Goal: Navigation & Orientation: Locate item on page

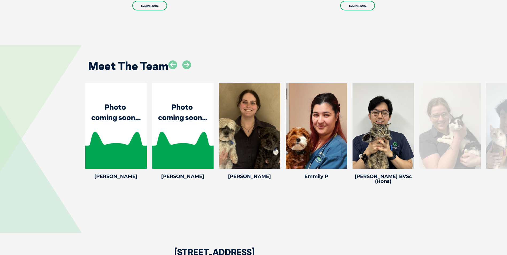
scroll to position [1042, 0]
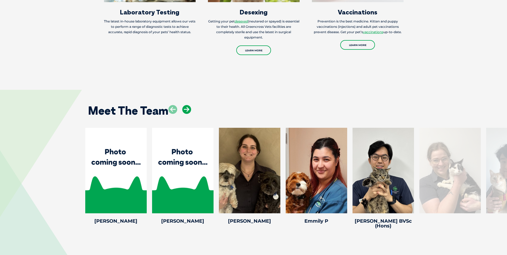
click at [188, 105] on icon at bounding box center [186, 109] width 9 height 9
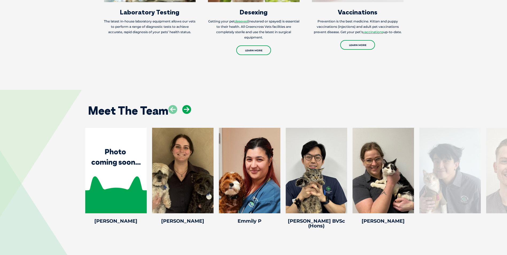
click at [188, 105] on icon at bounding box center [186, 109] width 9 height 9
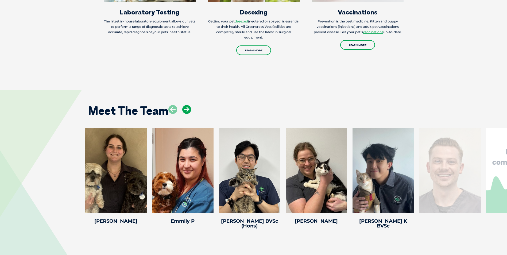
click at [188, 105] on icon at bounding box center [186, 109] width 9 height 9
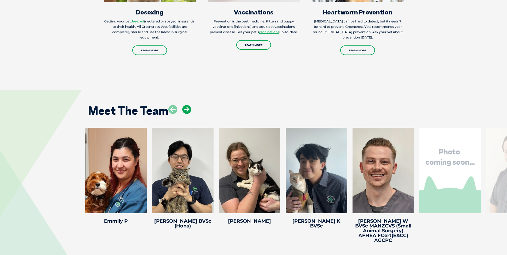
click at [188, 105] on icon at bounding box center [186, 109] width 9 height 9
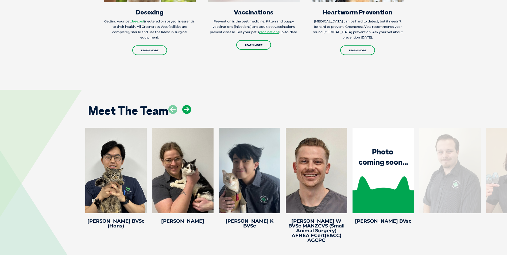
click at [188, 105] on icon at bounding box center [186, 109] width 9 height 9
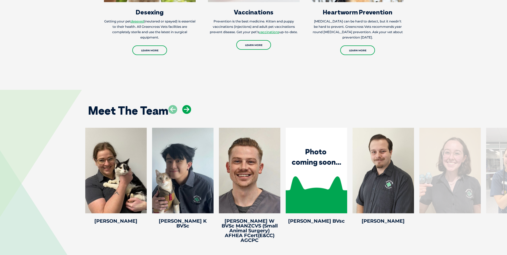
click at [188, 105] on icon at bounding box center [186, 109] width 9 height 9
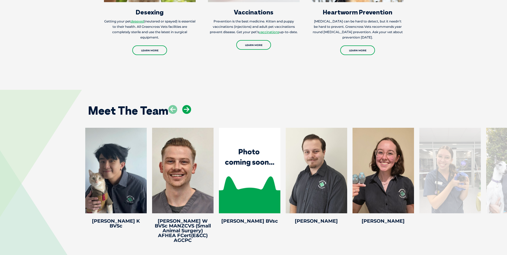
click at [188, 105] on icon at bounding box center [186, 109] width 9 height 9
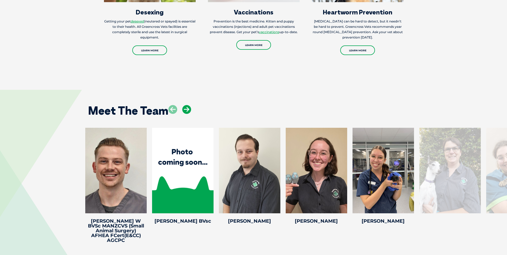
click at [188, 105] on icon at bounding box center [186, 109] width 9 height 9
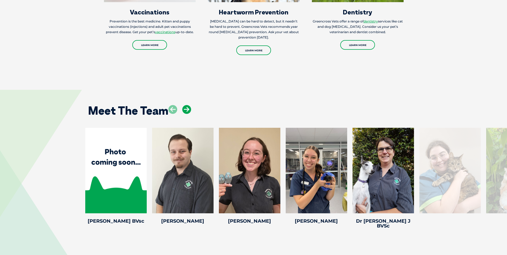
click at [188, 105] on icon at bounding box center [186, 109] width 9 height 9
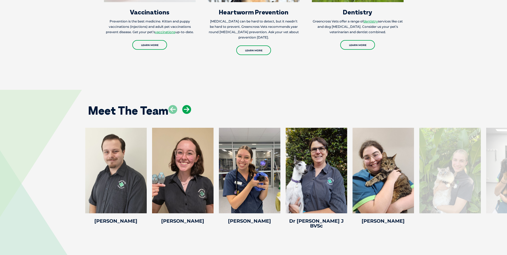
click at [188, 105] on icon at bounding box center [186, 109] width 9 height 9
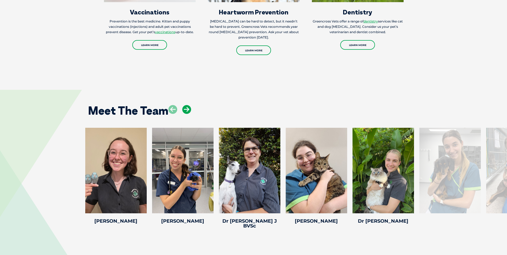
click at [188, 105] on icon at bounding box center [186, 109] width 9 height 9
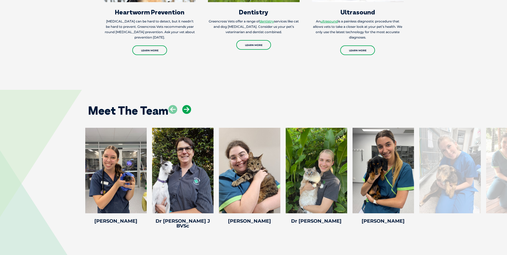
click at [188, 105] on icon at bounding box center [186, 109] width 9 height 9
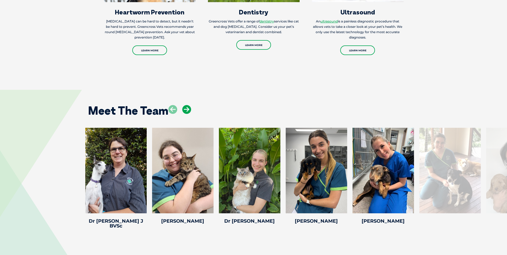
click at [188, 105] on icon at bounding box center [186, 109] width 9 height 9
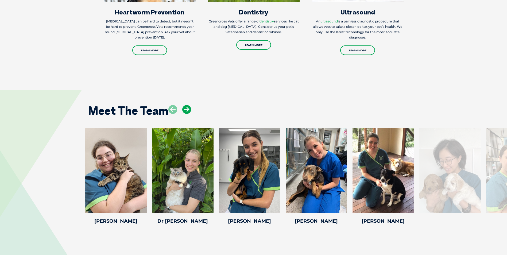
click at [188, 105] on icon at bounding box center [186, 109] width 9 height 9
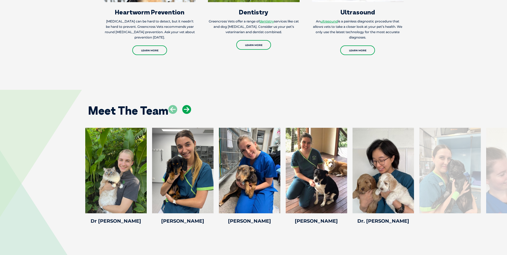
click at [188, 105] on icon at bounding box center [186, 109] width 9 height 9
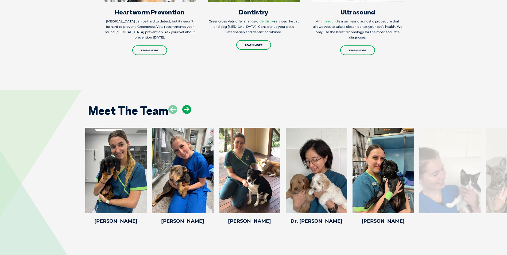
click at [188, 105] on icon at bounding box center [186, 109] width 9 height 9
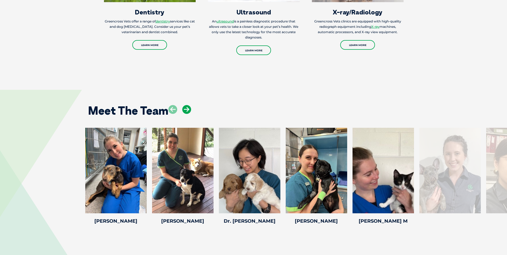
click at [188, 105] on icon at bounding box center [186, 109] width 9 height 9
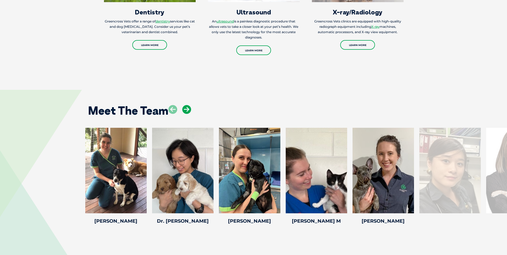
click at [188, 105] on icon at bounding box center [186, 109] width 9 height 9
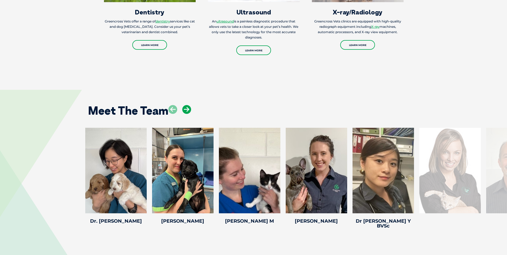
click at [188, 105] on icon at bounding box center [186, 109] width 9 height 9
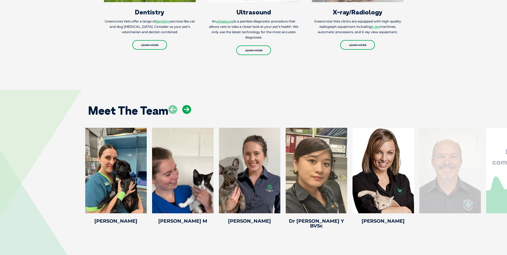
click at [188, 105] on icon at bounding box center [186, 109] width 9 height 9
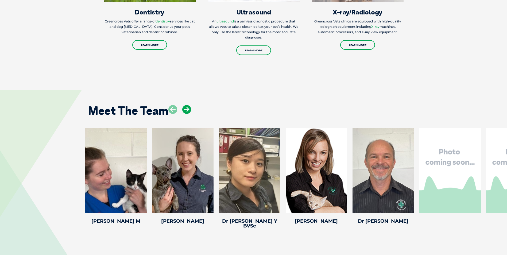
click at [188, 105] on icon at bounding box center [186, 109] width 9 height 9
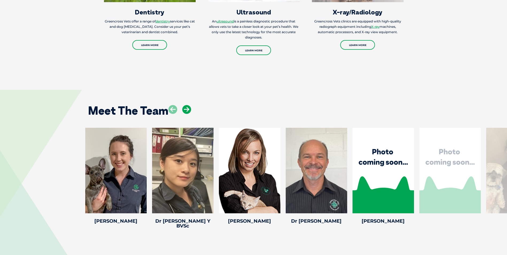
click at [188, 105] on icon at bounding box center [186, 109] width 9 height 9
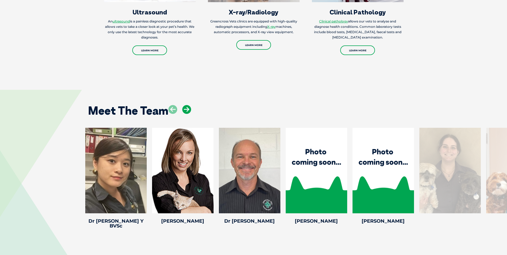
click at [188, 105] on icon at bounding box center [186, 109] width 9 height 9
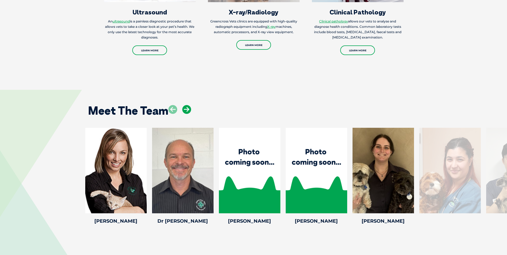
click at [188, 105] on icon at bounding box center [186, 109] width 9 height 9
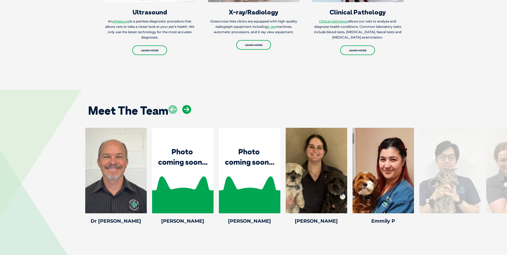
click at [188, 105] on icon at bounding box center [186, 109] width 9 height 9
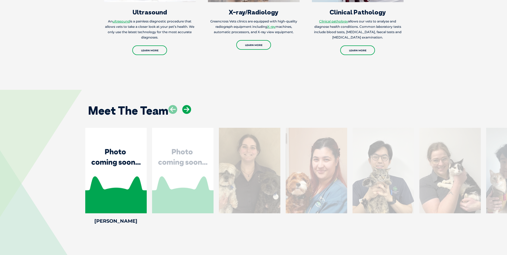
click at [188, 105] on icon at bounding box center [186, 109] width 9 height 9
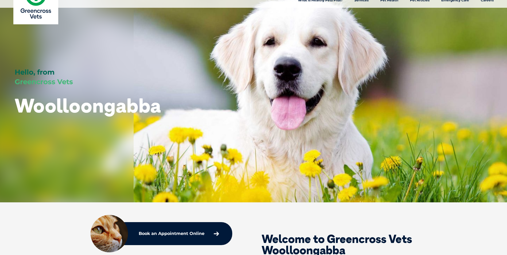
scroll to position [0, 0]
